Goal: Task Accomplishment & Management: Complete application form

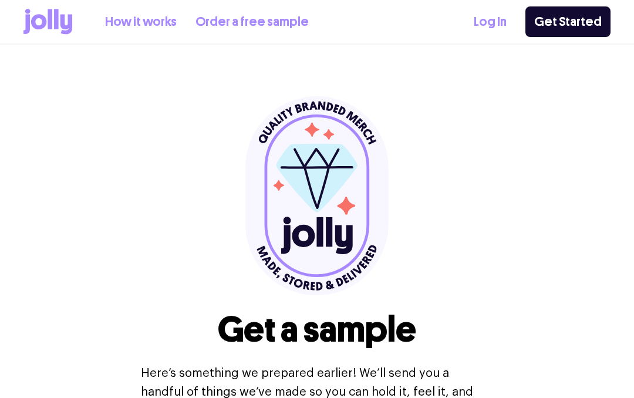
select select
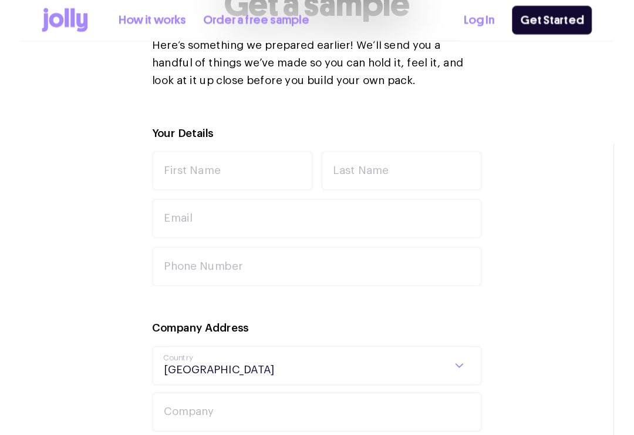
scroll to position [325, 0]
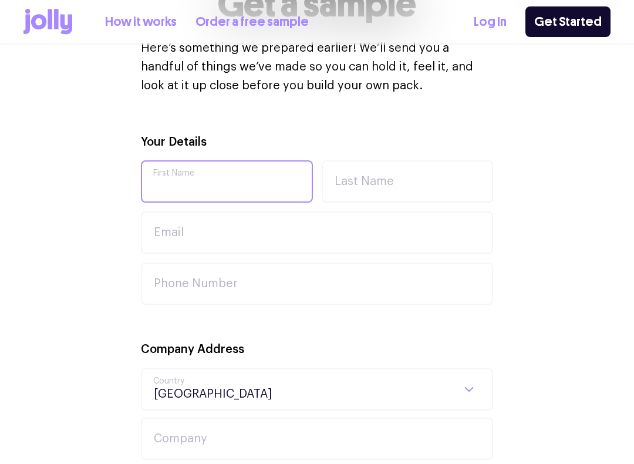
click at [264, 186] on input "First Name" at bounding box center [227, 181] width 172 height 42
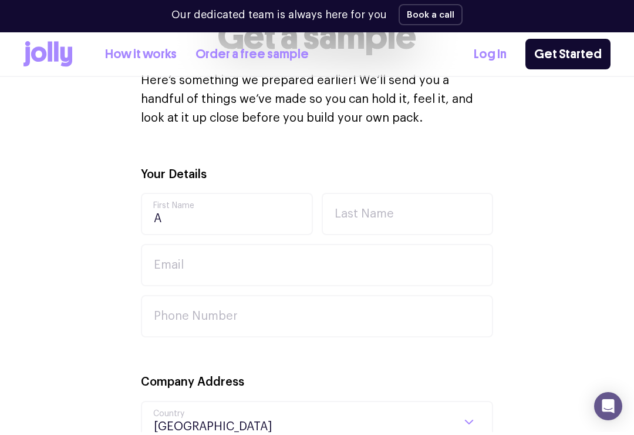
type input "april"
type input "[PERSON_NAME]"
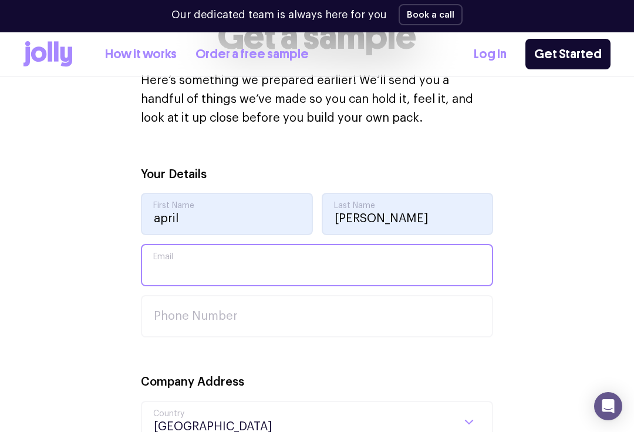
type input "[EMAIL_ADDRESS][DOMAIN_NAME]"
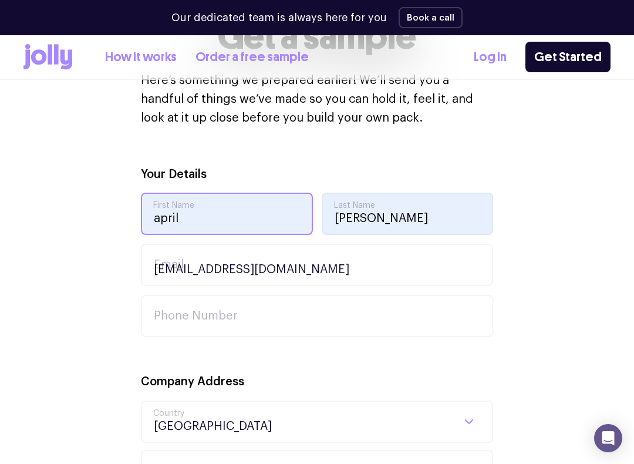
type input "0432242430"
type input "[STREET_ADDRESS][PERSON_NAME]"
type input "Warranwood"
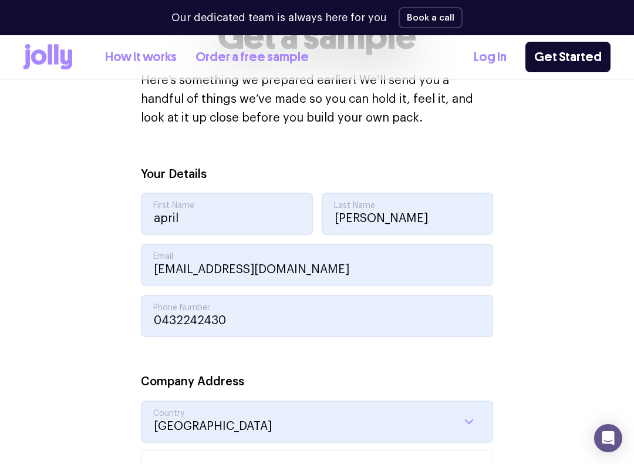
select select "VIC"
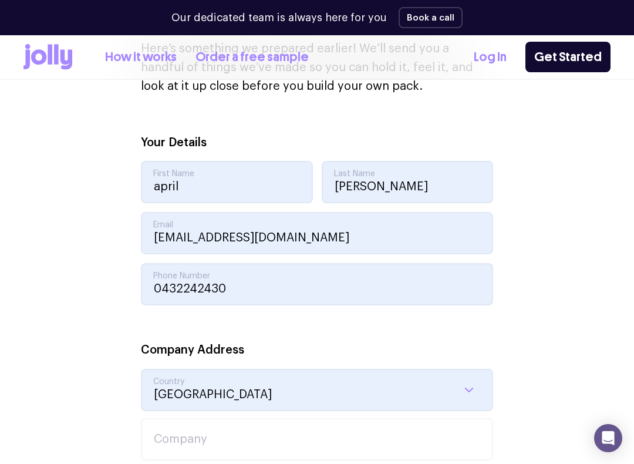
type input "3134"
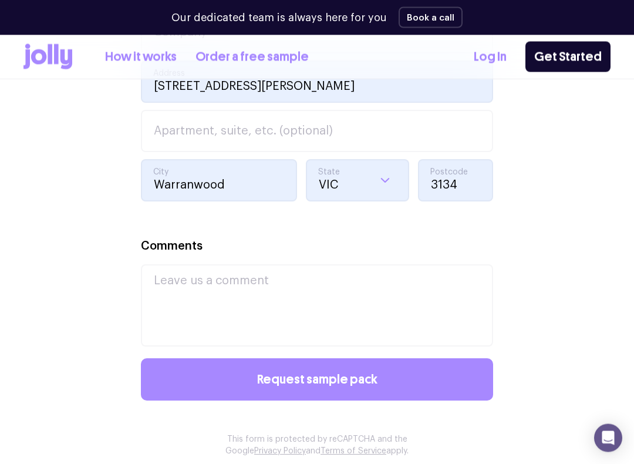
scroll to position [771, 0]
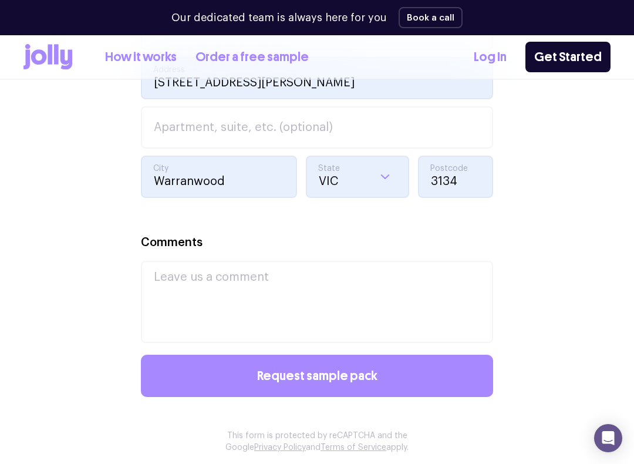
click at [392, 386] on button "Request sample pack" at bounding box center [317, 376] width 352 height 42
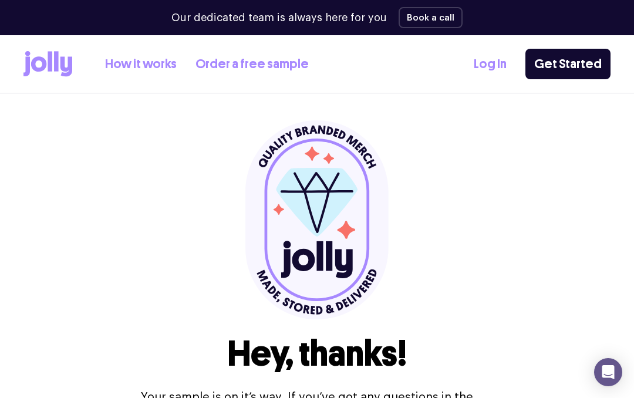
scroll to position [0, 0]
